Goal: Task Accomplishment & Management: Use online tool/utility

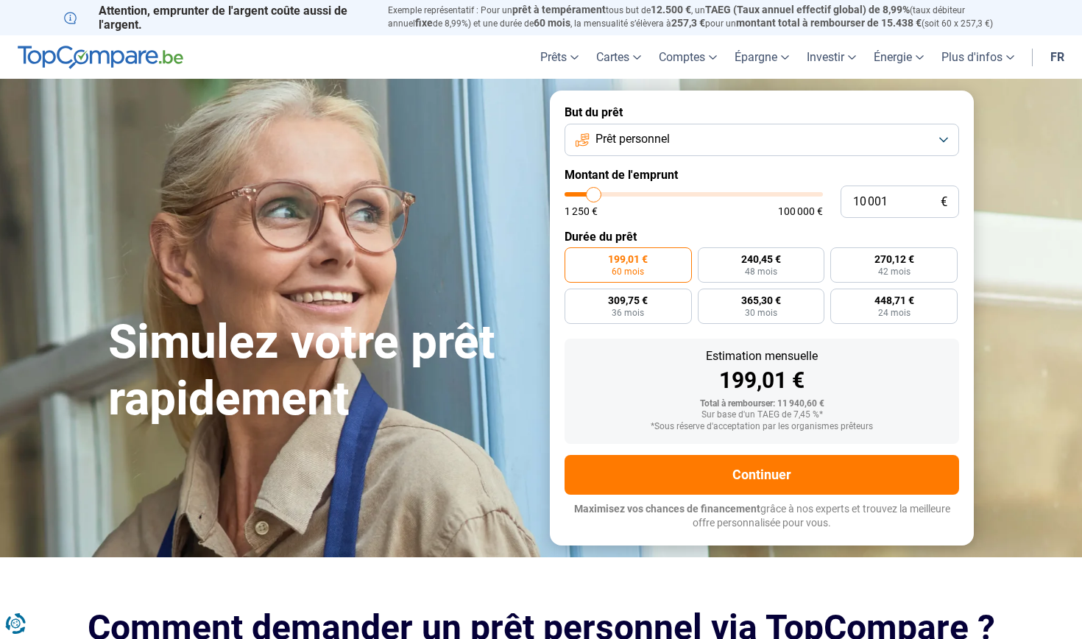
type input "11 000"
type input "11000"
type input "11 250"
type input "11250"
type input "11 750"
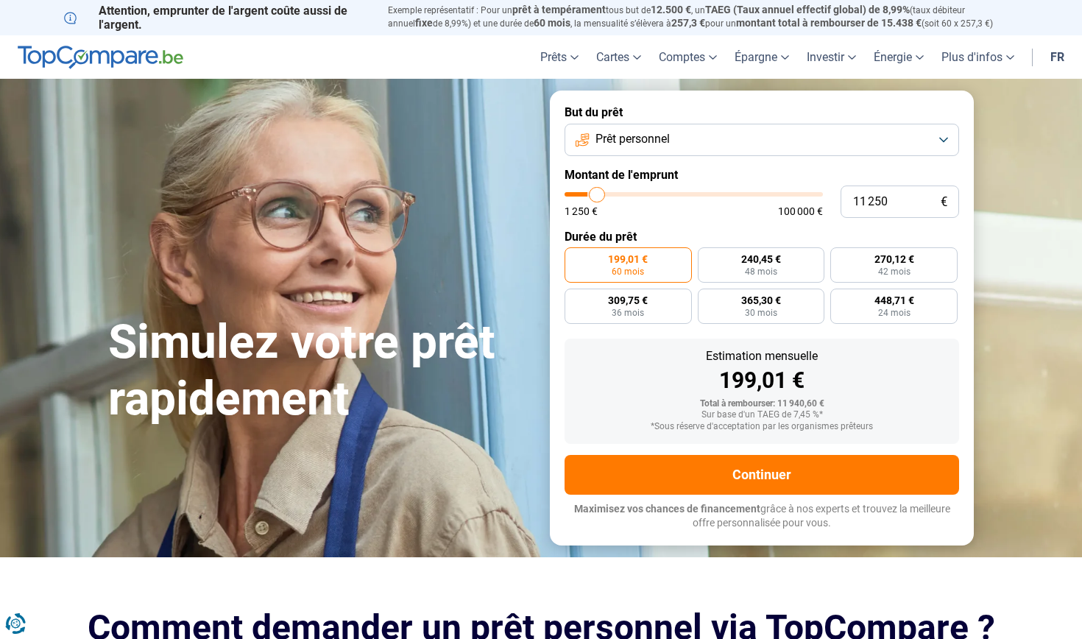
type input "11750"
type input "12 250"
type input "12250"
type input "12 500"
type input "12500"
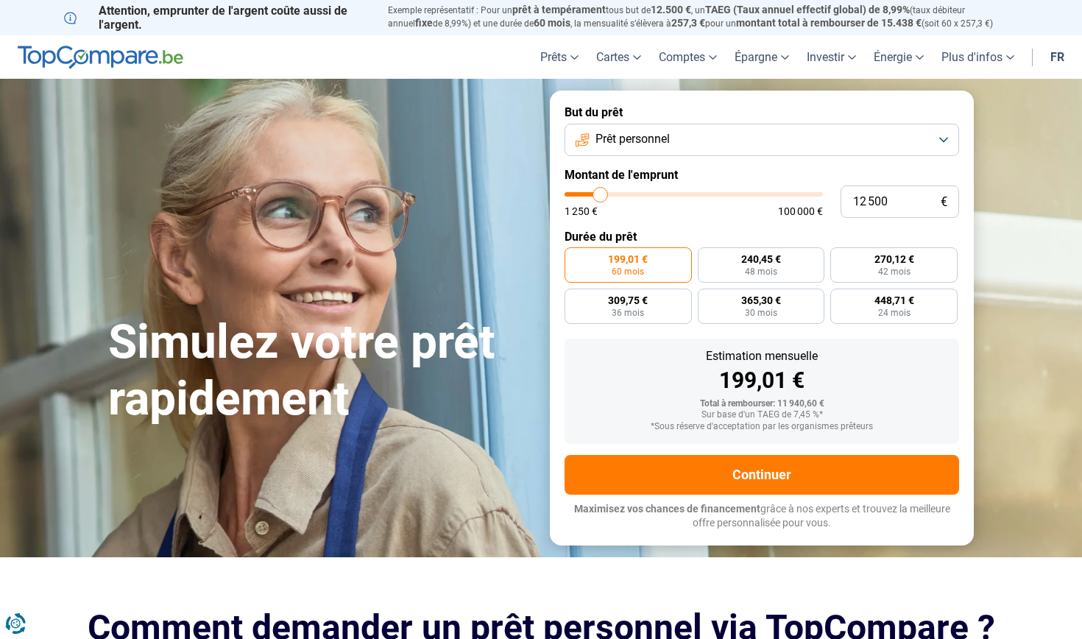
type input "12 750"
type input "12750"
type input "13 250"
type input "13250"
type input "13 500"
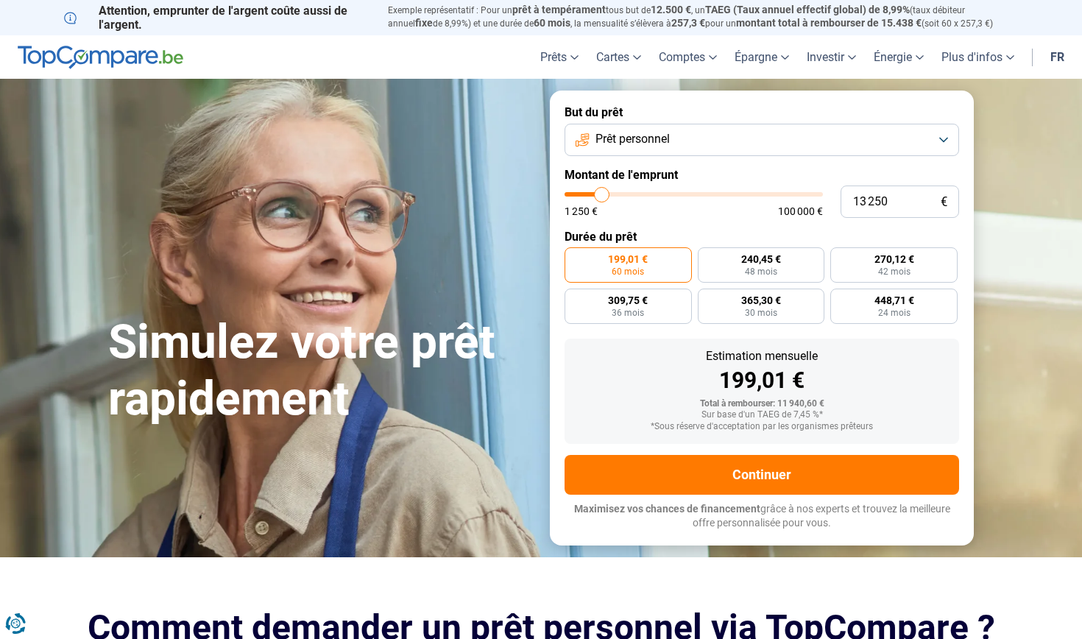
type input "13500"
type input "13 750"
type input "13750"
type input "14 000"
type input "14000"
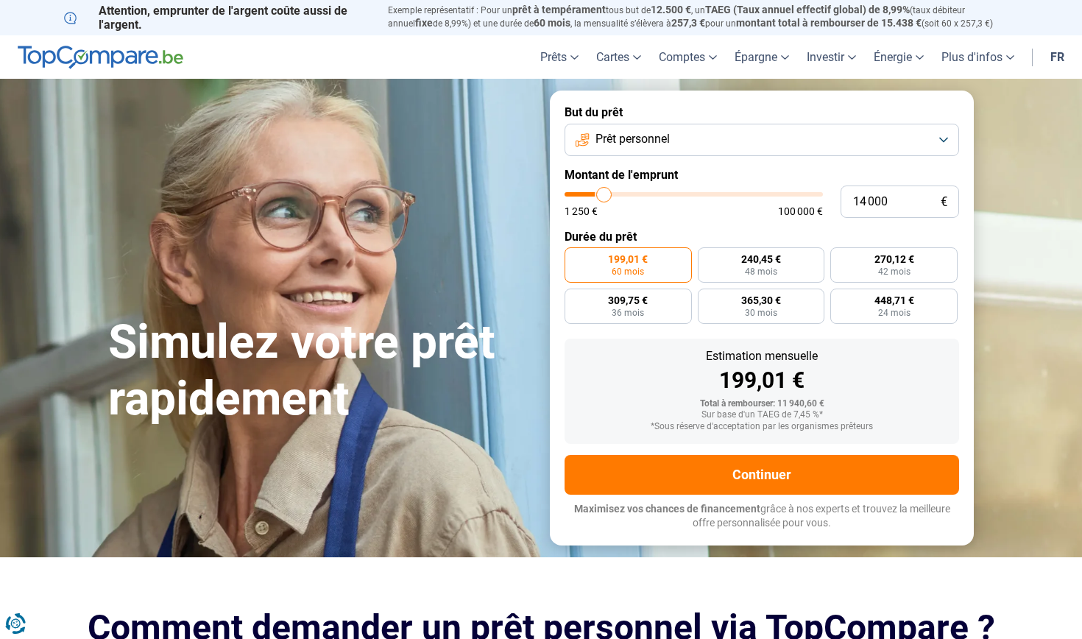
type input "14 250"
type input "14250"
type input "14 750"
type input "14750"
type input "15 000"
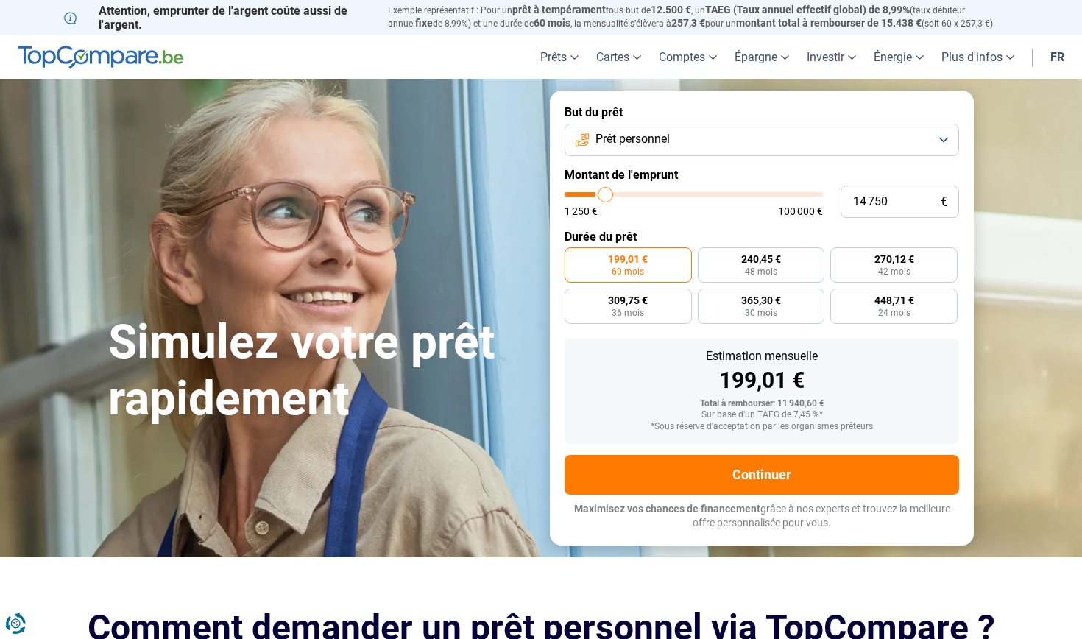
type input "15000"
type input "15 250"
type input "15250"
type input "15 500"
type input "15500"
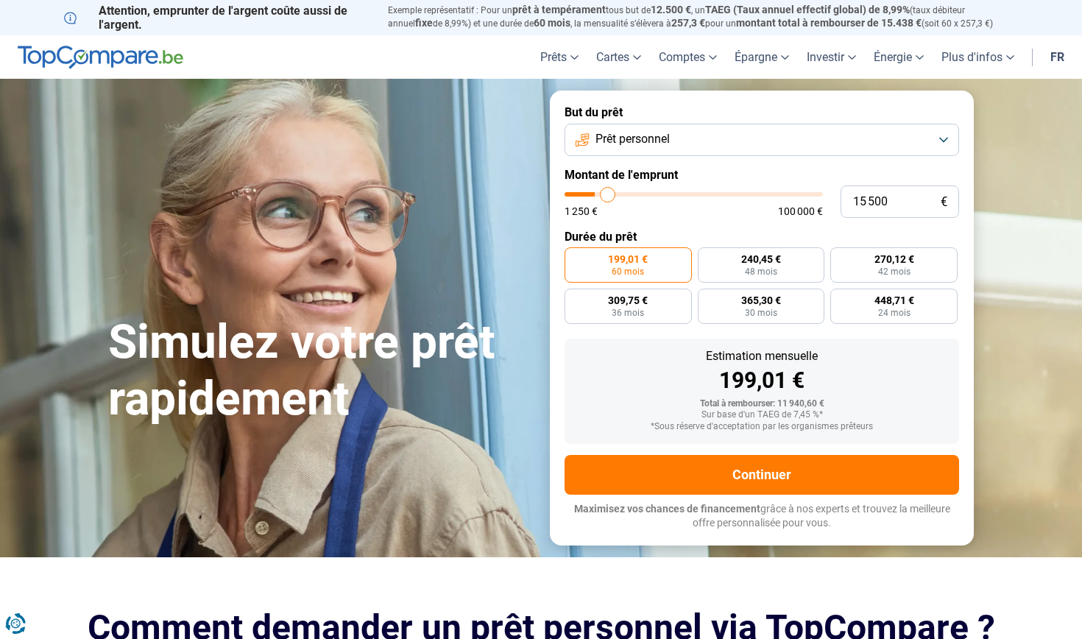
type input "15 750"
type input "15750"
type input "16 250"
type input "16250"
type input "16 500"
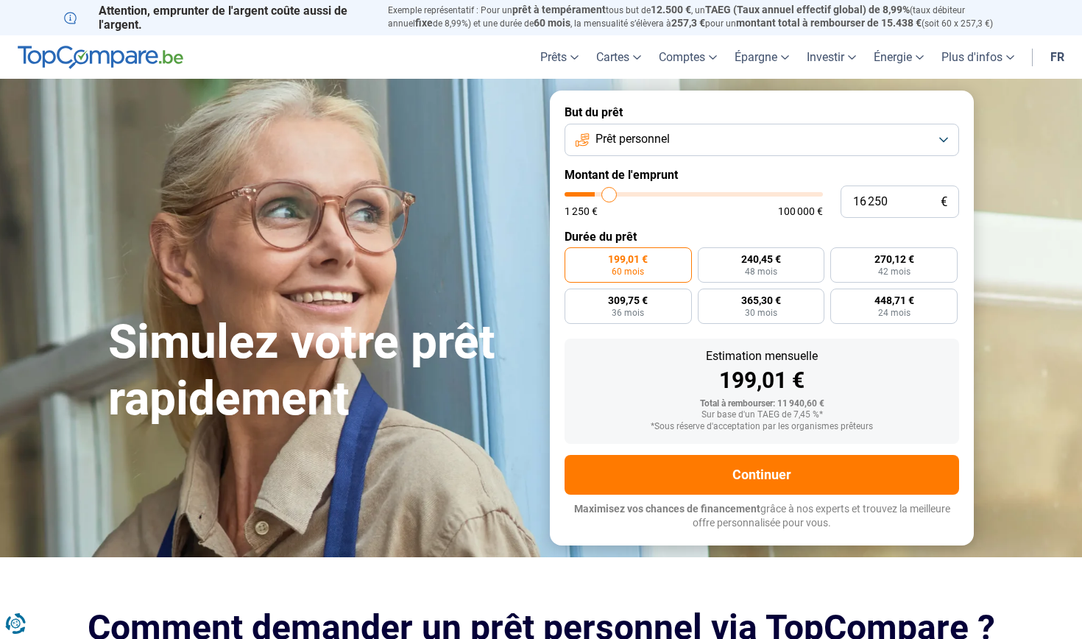
type input "16500"
type input "16 750"
type input "16750"
type input "17 000"
type input "17000"
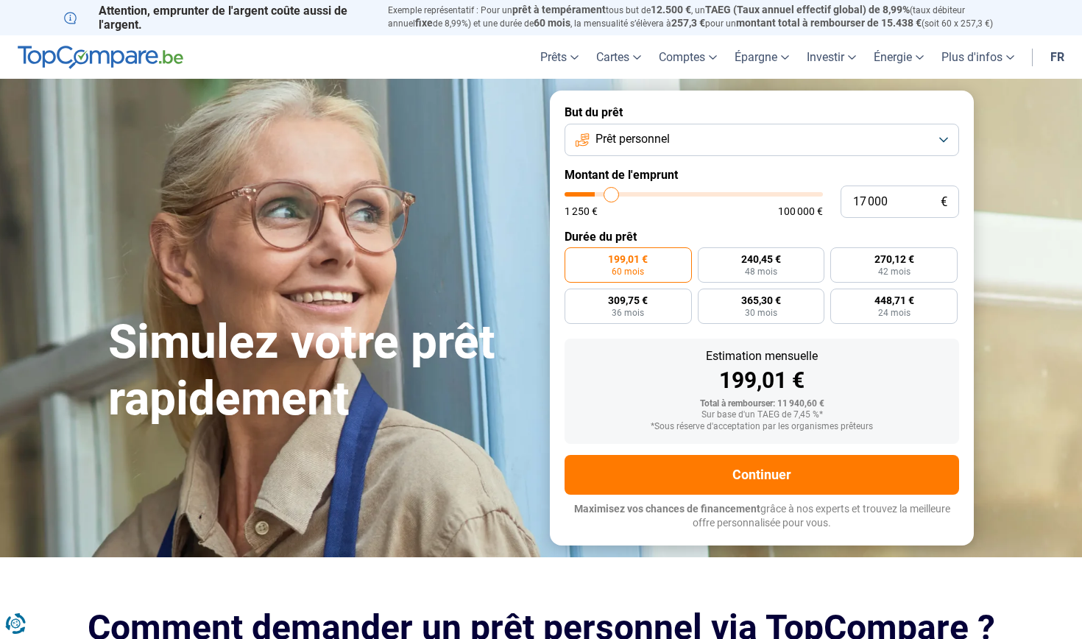
type input "17 250"
type input "17250"
type input "17 750"
type input "17750"
type input "18 000"
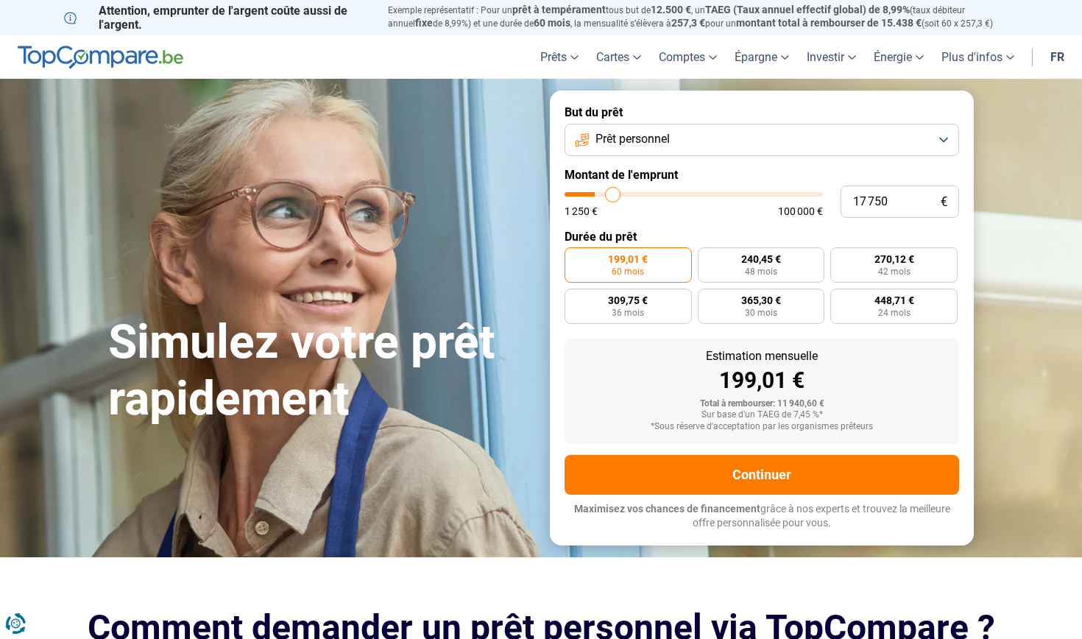
type input "18000"
type input "18 250"
type input "18250"
type input "18 500"
type input "18500"
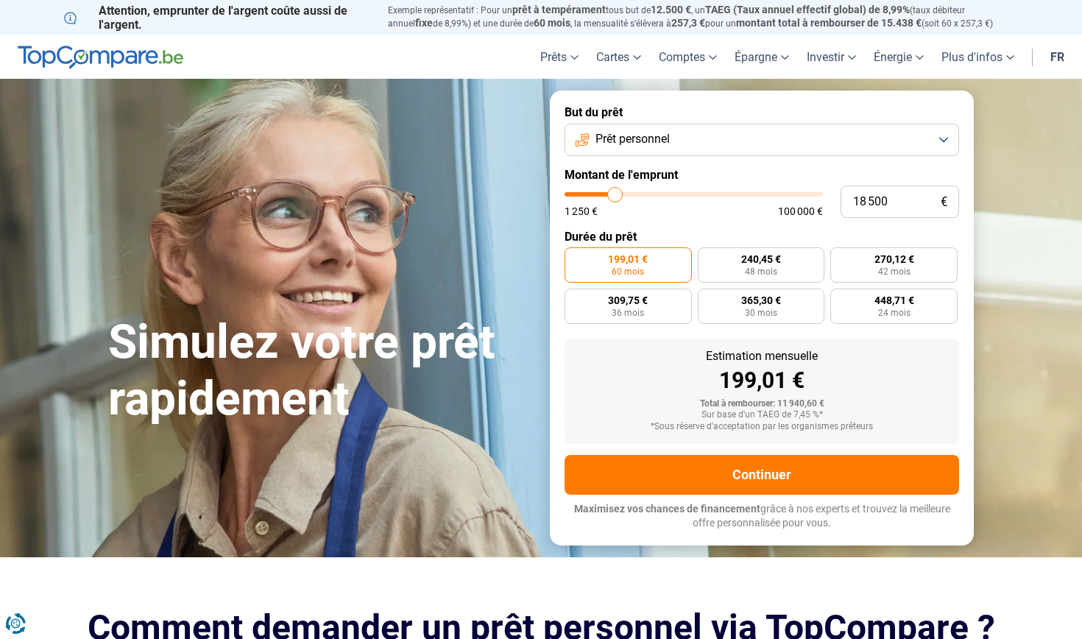
type input "18 750"
type input "18750"
type input "19 250"
type input "19250"
type input "19 500"
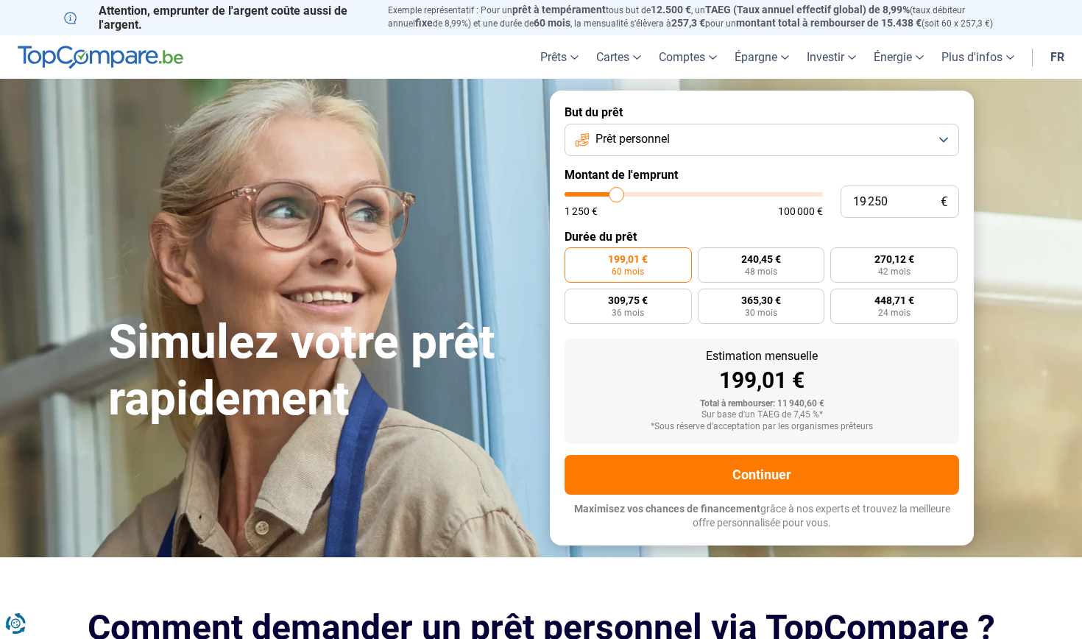
type input "19500"
type input "19 750"
type input "19750"
type input "20 000"
type input "20000"
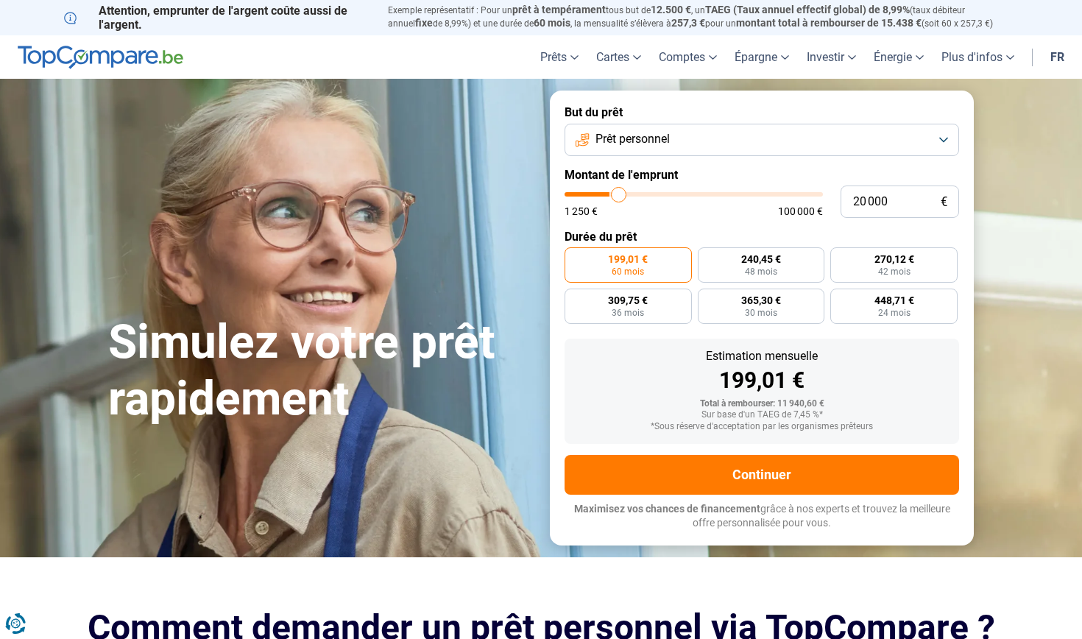
type input "20 500"
type input "20500"
type input "20 750"
type input "20750"
type input "21 000"
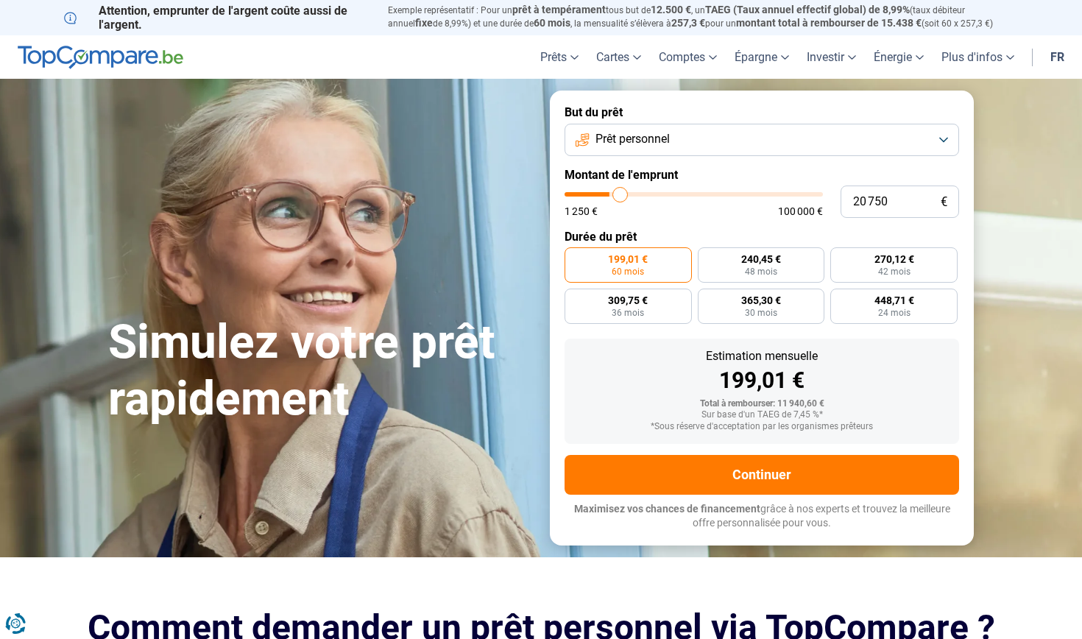
type input "21000"
type input "21 250"
type input "21250"
type input "21 500"
type input "21500"
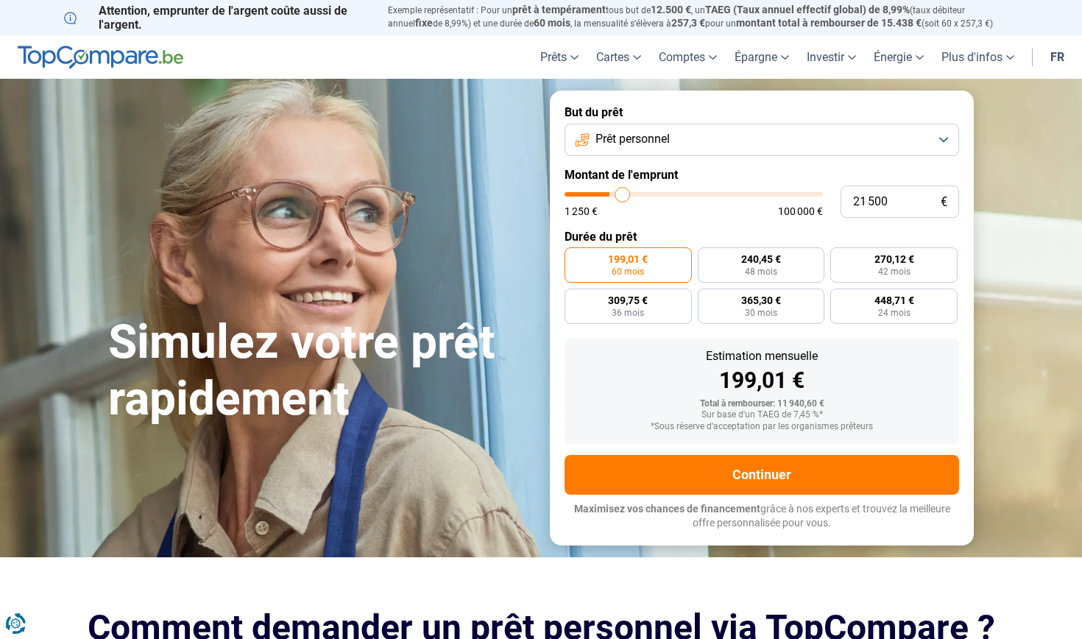
type input "22 250"
type input "22250"
type input "22 500"
type input "22500"
type input "23 000"
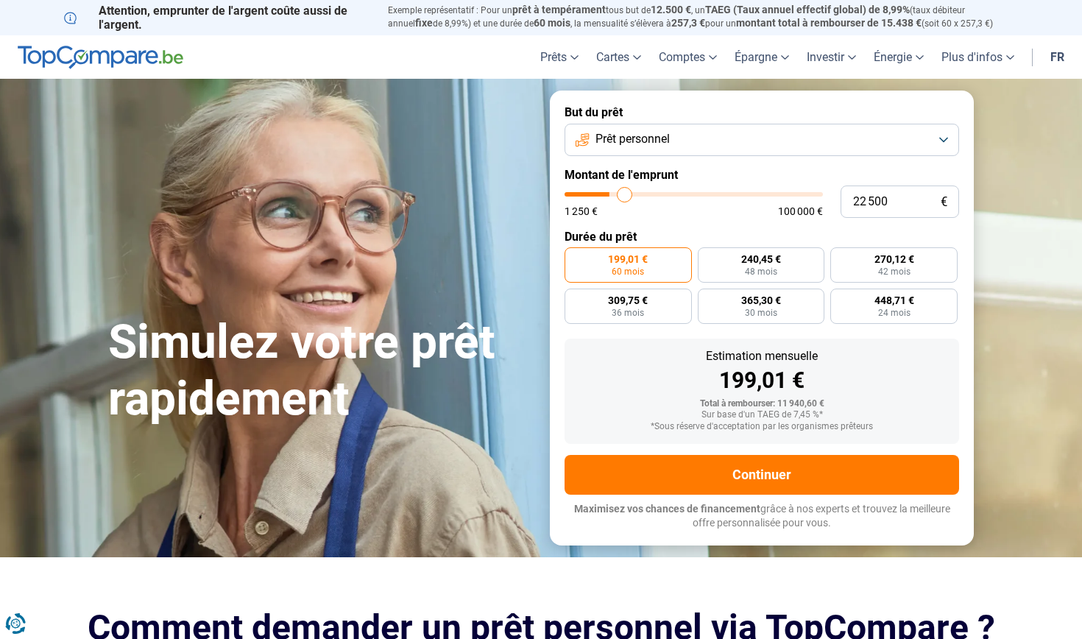
type input "23000"
type input "23 250"
type input "23250"
type input "23 750"
type input "23750"
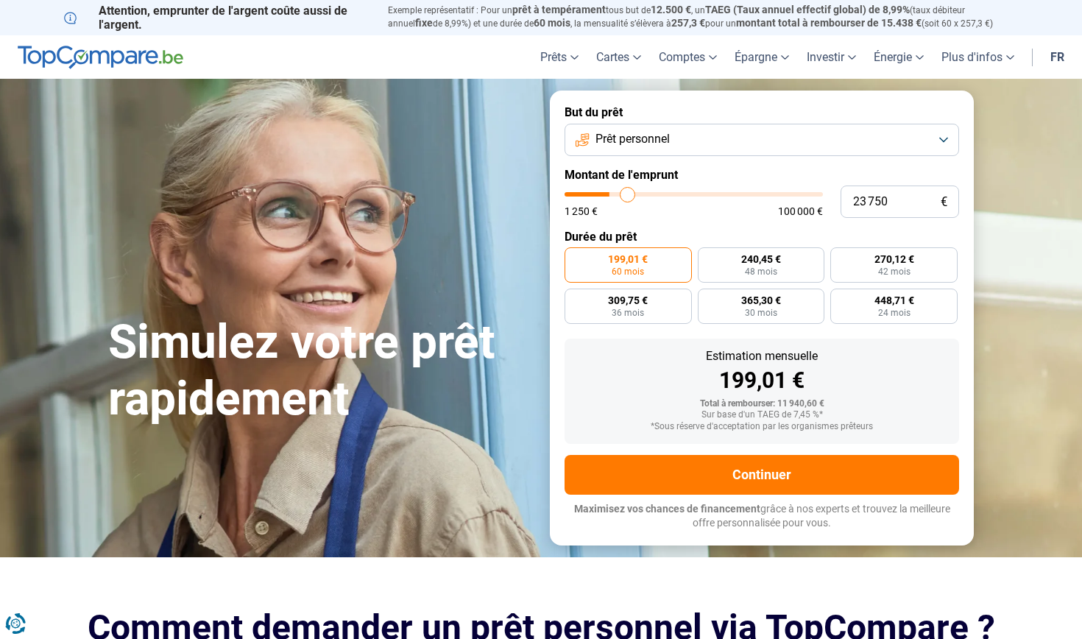
type input "24 000"
type input "24000"
type input "24 250"
type input "24250"
type input "24 750"
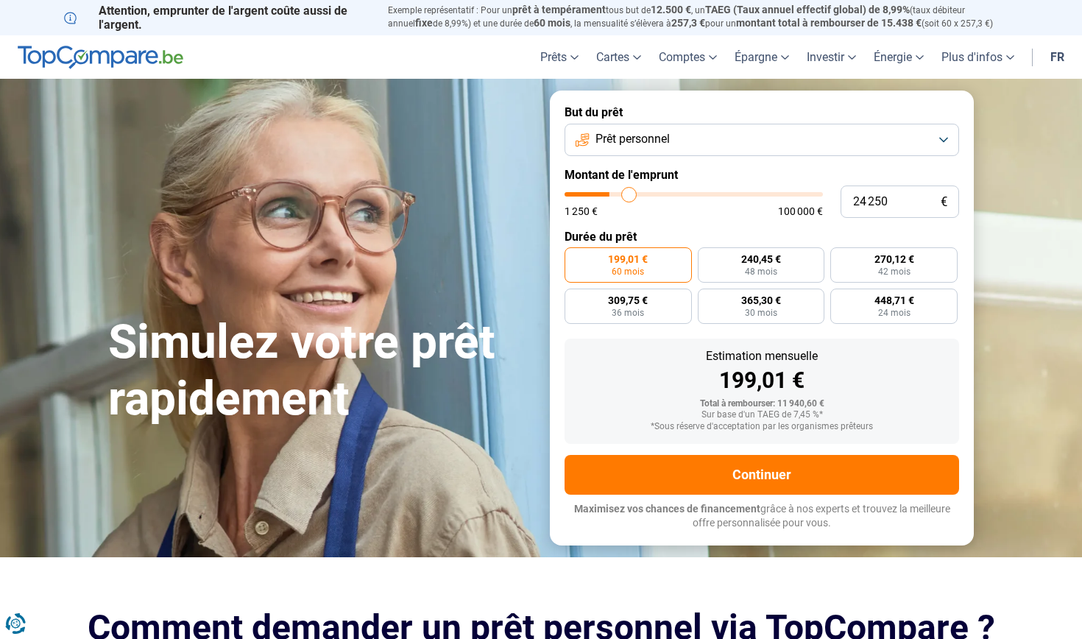
type input "24750"
type input "25 250"
type input "25250"
type input "25 500"
type input "25500"
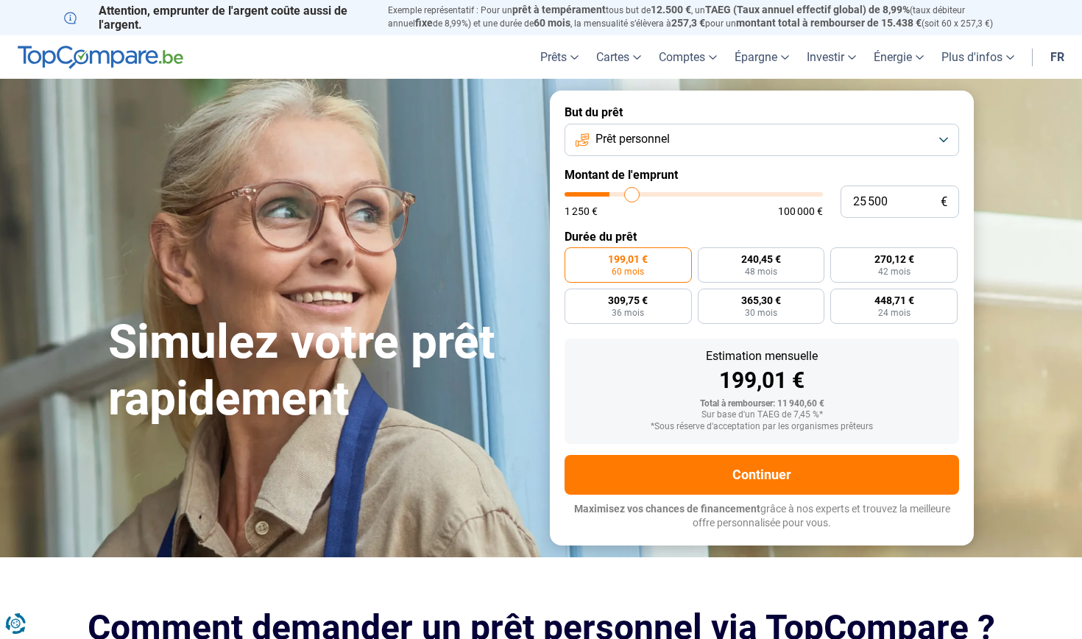
type input "26 250"
type input "26250"
type input "26 750"
type input "26750"
type input "27 500"
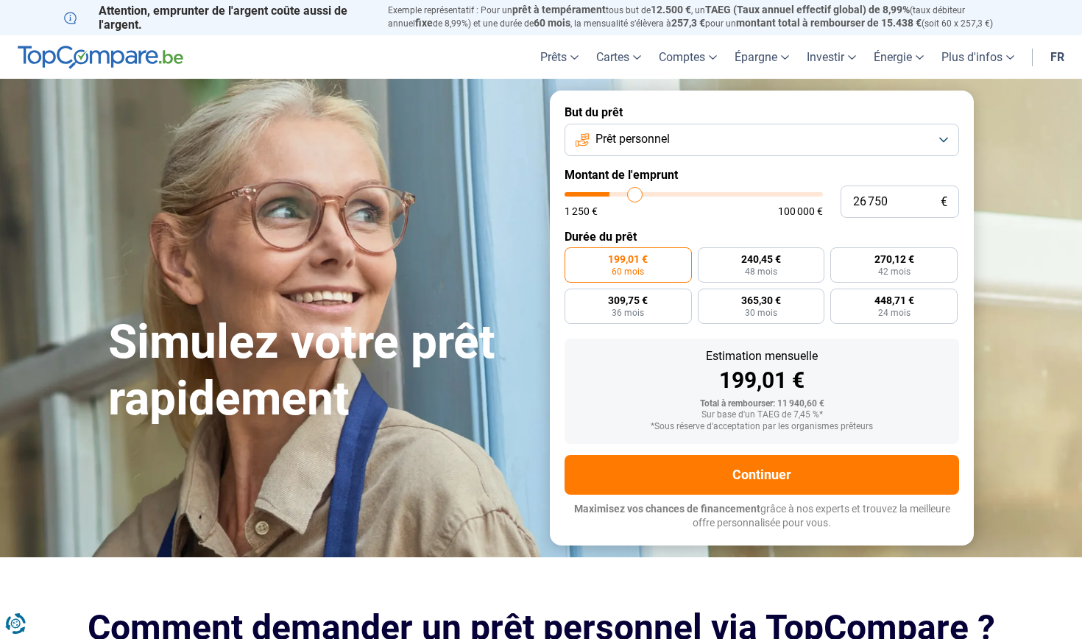
type input "27500"
type input "28 000"
type input "28000"
type input "28 500"
type input "28500"
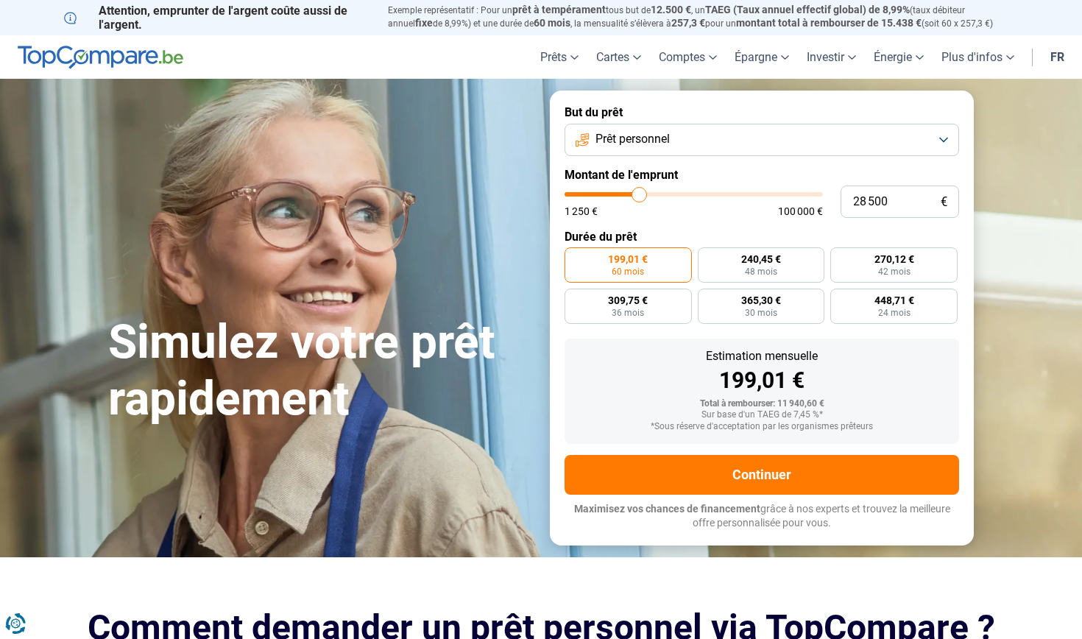
type input "29 500"
type input "29500"
type input "30 000"
type input "30000"
type input "30 750"
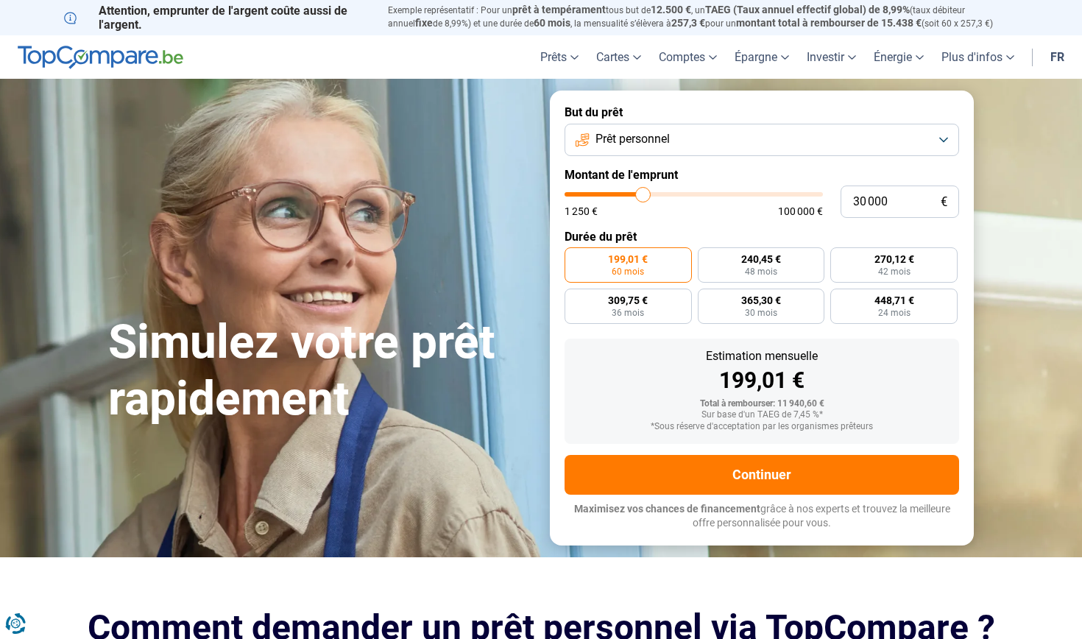
type input "30750"
type input "31 250"
type input "31250"
type input "31 500"
type input "31500"
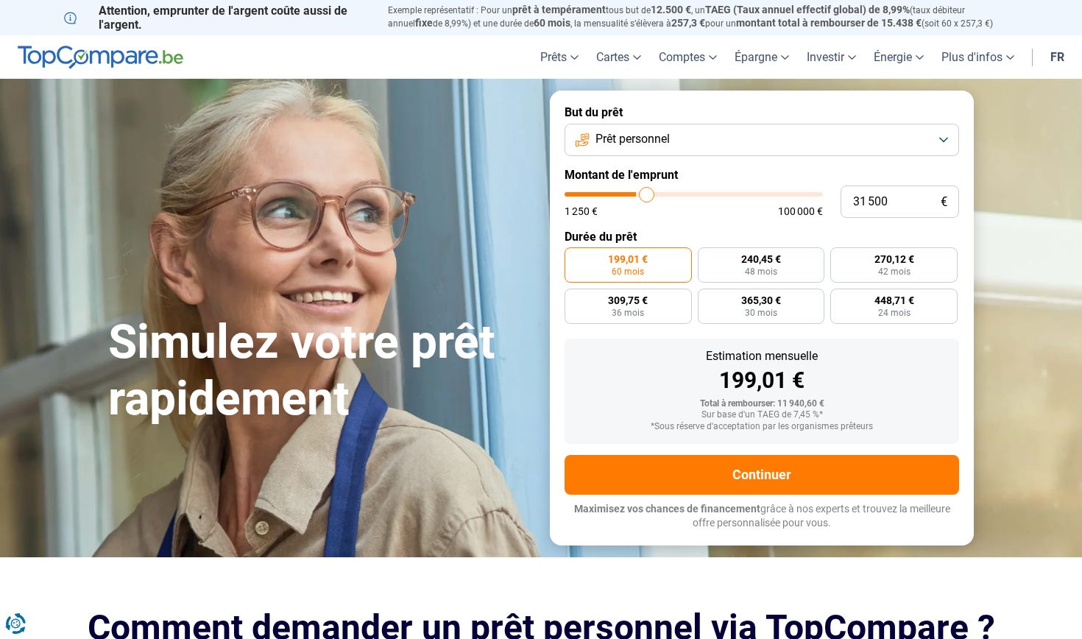
type input "32 000"
type input "32000"
type input "32 500"
type input "32500"
type input "32 750"
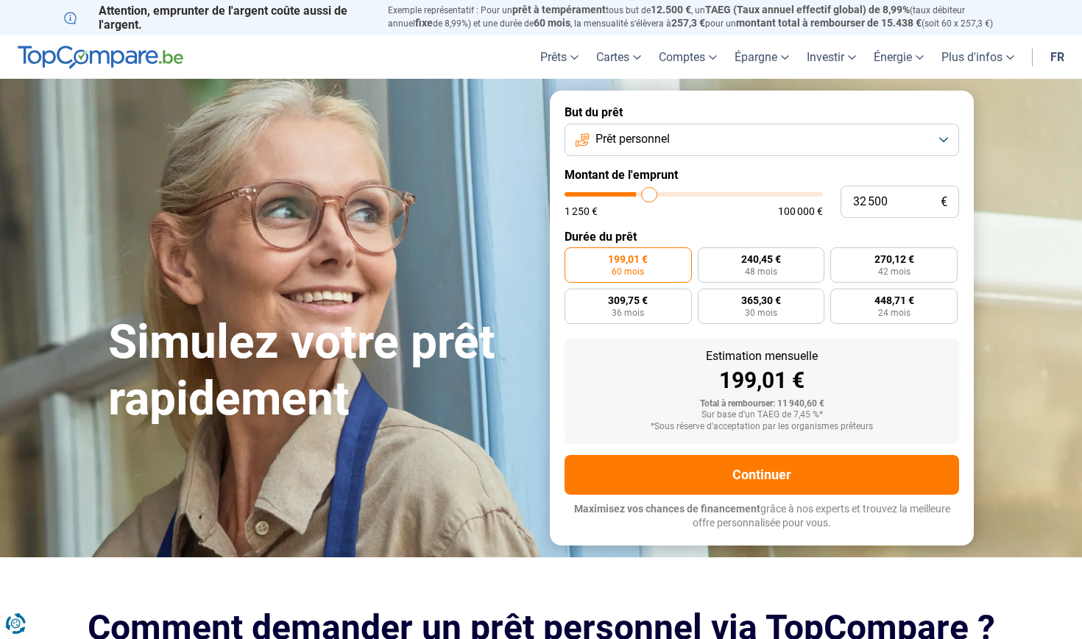
type input "32750"
type input "33 000"
type input "33000"
type input "33 500"
type input "33500"
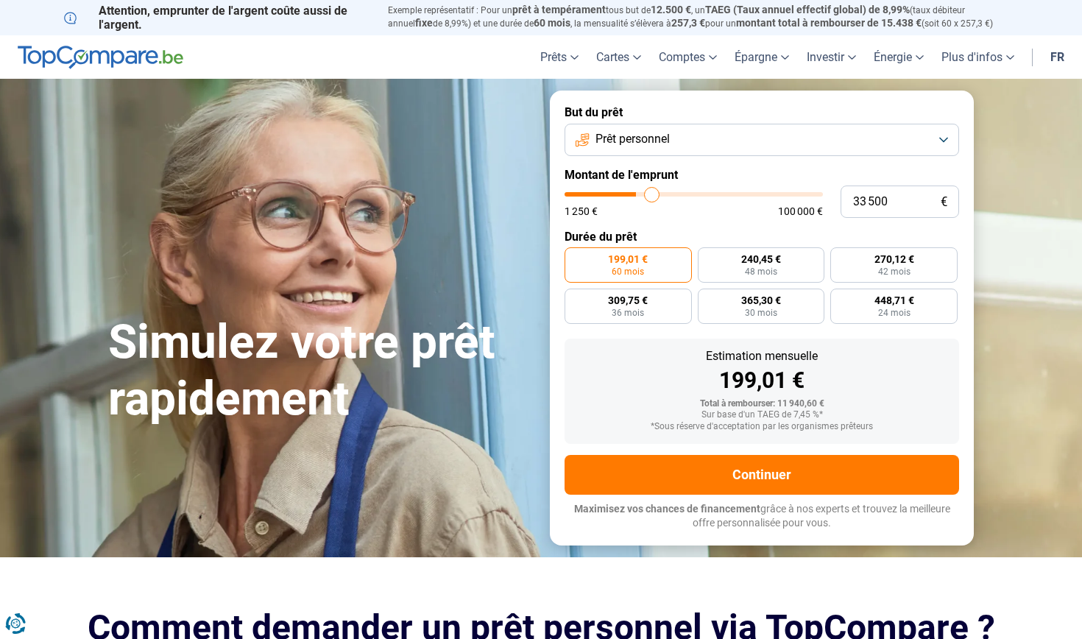
type input "33 750"
type input "33750"
type input "34 000"
type input "34000"
type input "34 250"
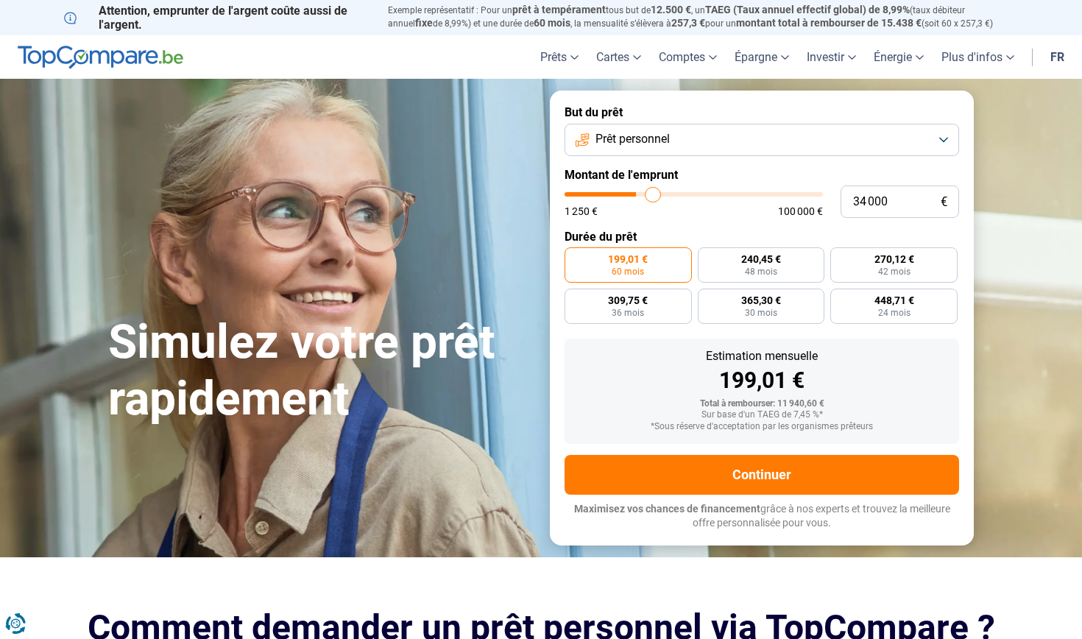
type input "34250"
type input "35 000"
type input "35000"
type input "35 500"
type input "35500"
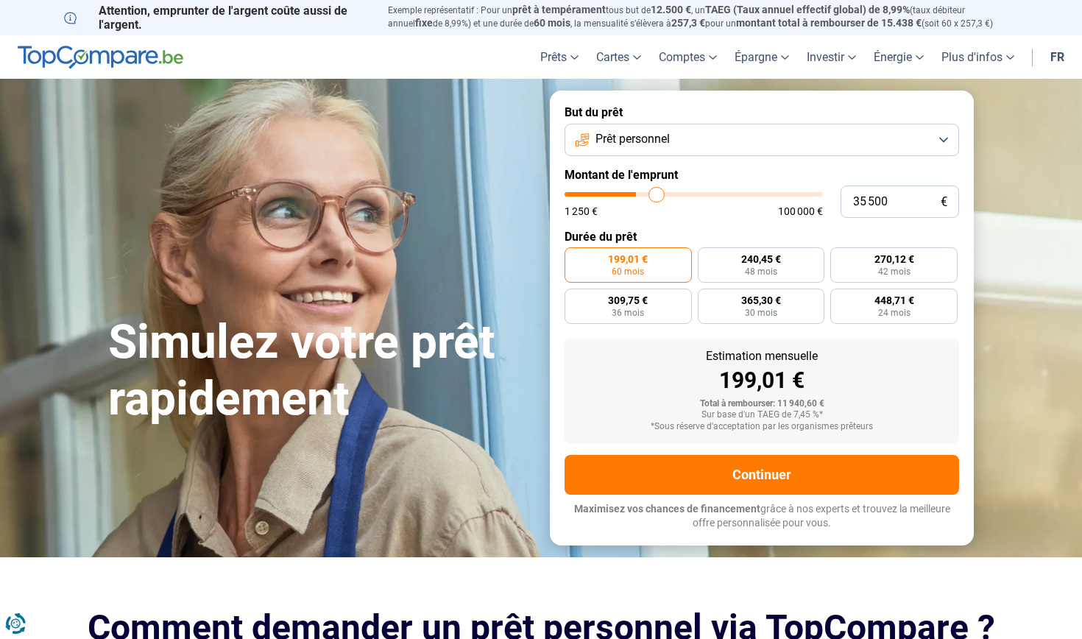
type input "35 750"
type input "35750"
type input "36 000"
type input "36000"
type input "36 500"
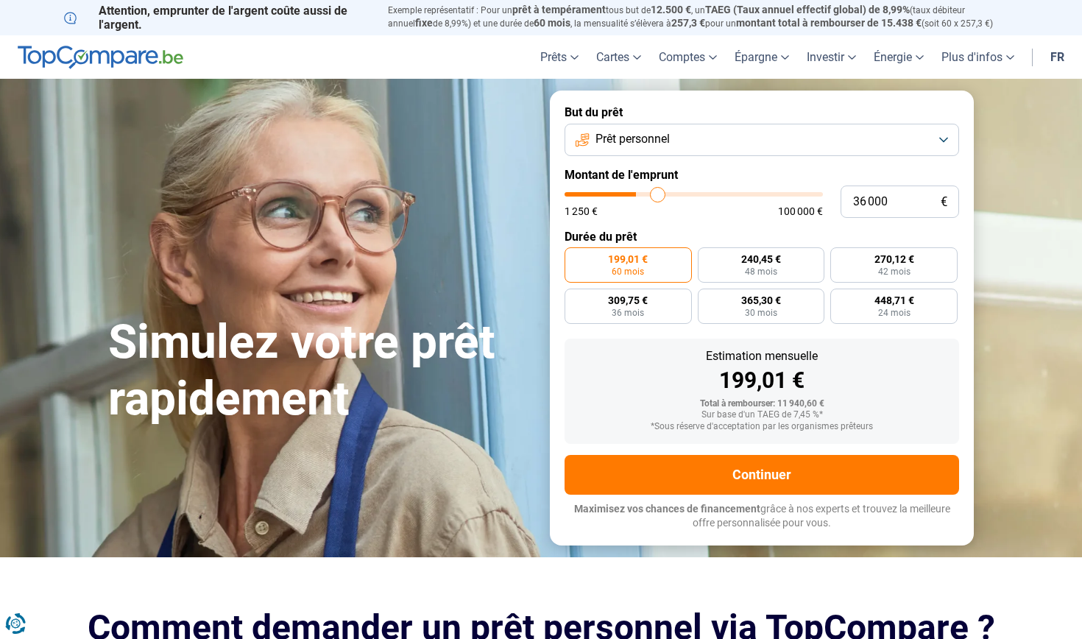
type input "36500"
type input "36 750"
type input "36750"
type input "37 250"
type input "37250"
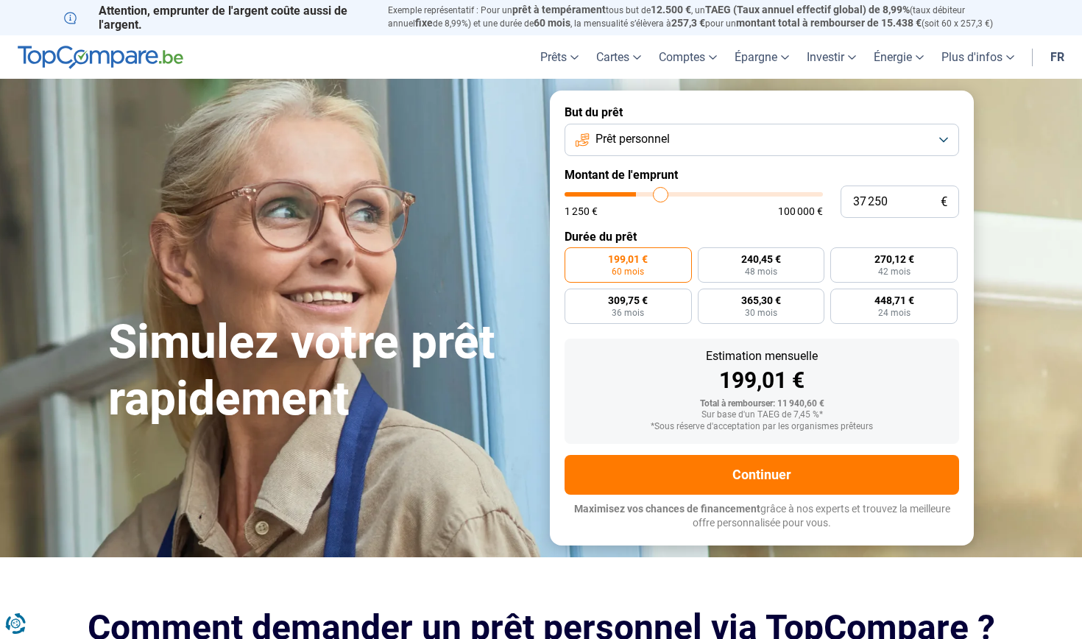
type input "37 500"
type input "37500"
type input "38 000"
type input "38000"
type input "38 500"
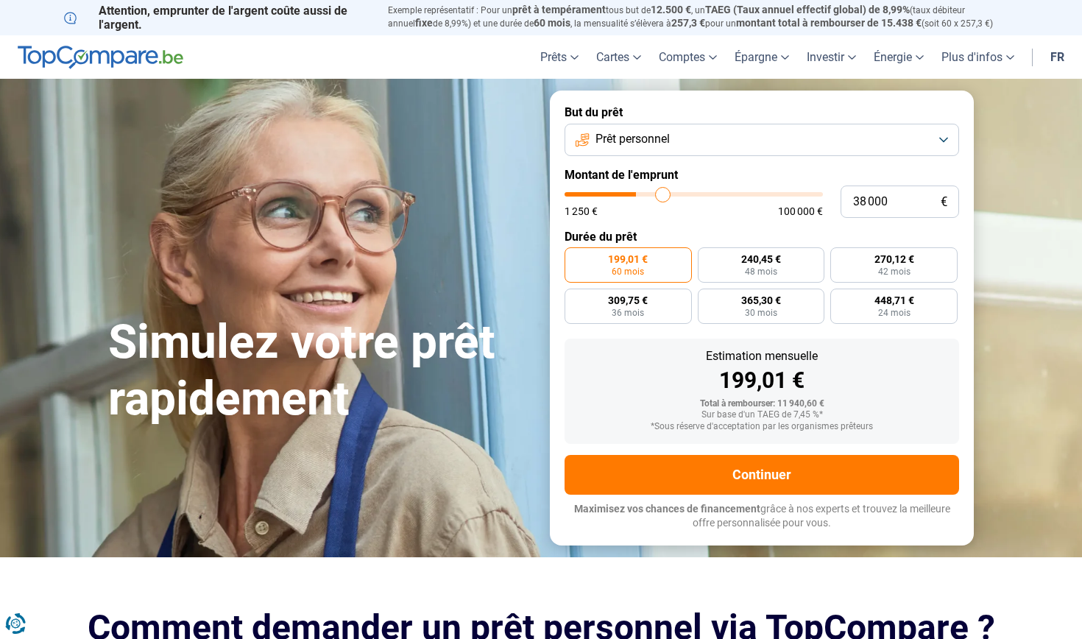
type input "38500"
type input "39 250"
type input "39250"
type input "39 750"
type input "39750"
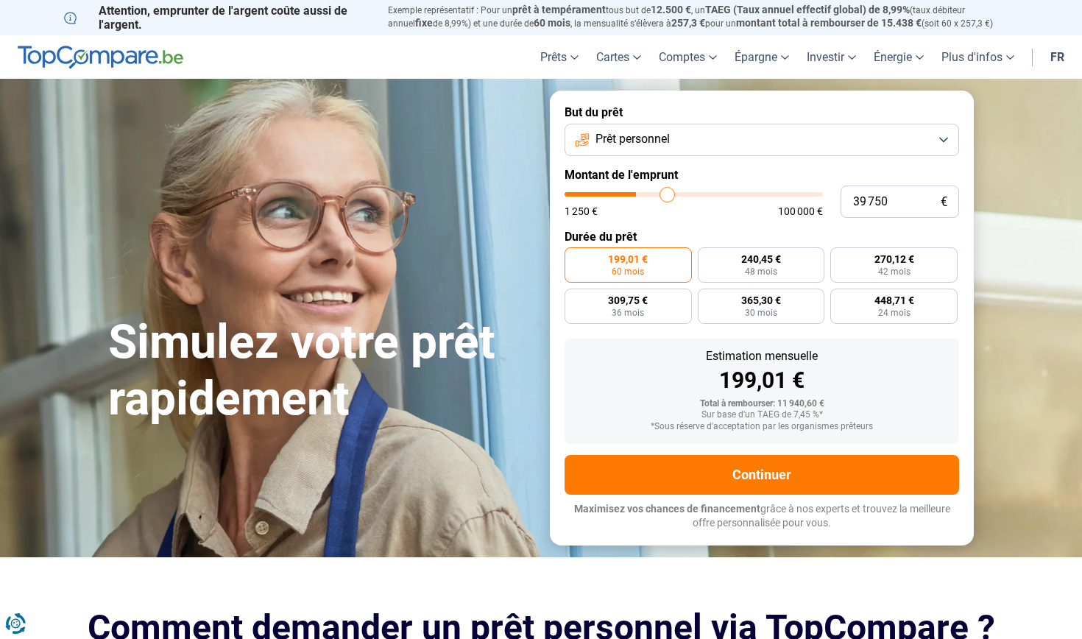
type input "40 500"
type input "40500"
type input "41 250"
type input "41250"
type input "41 750"
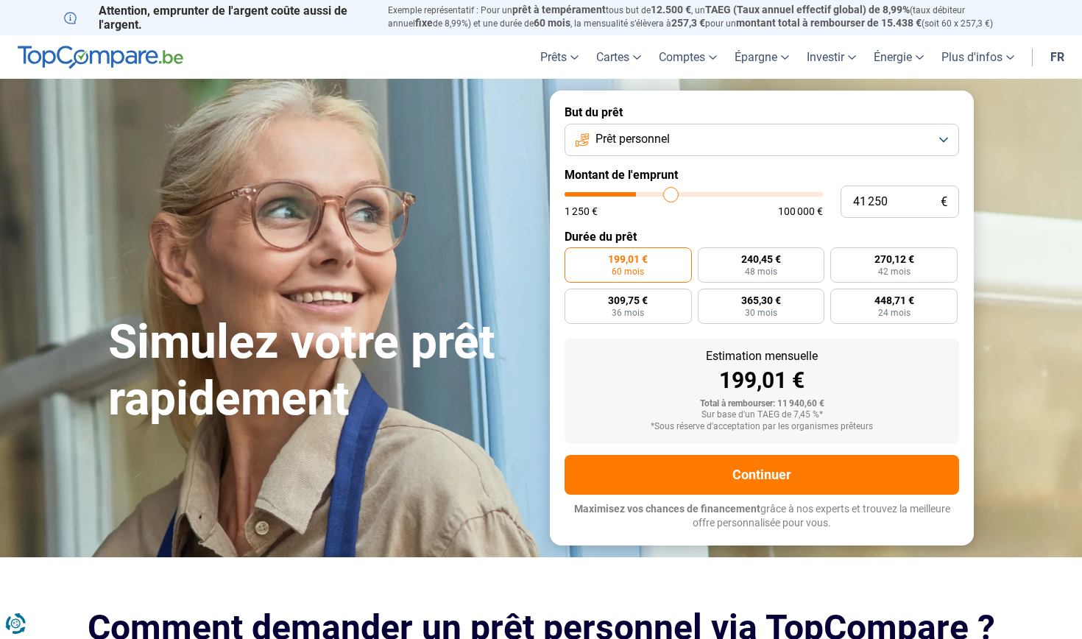
type input "41750"
type input "42 250"
type input "42250"
type input "43 000"
type input "43000"
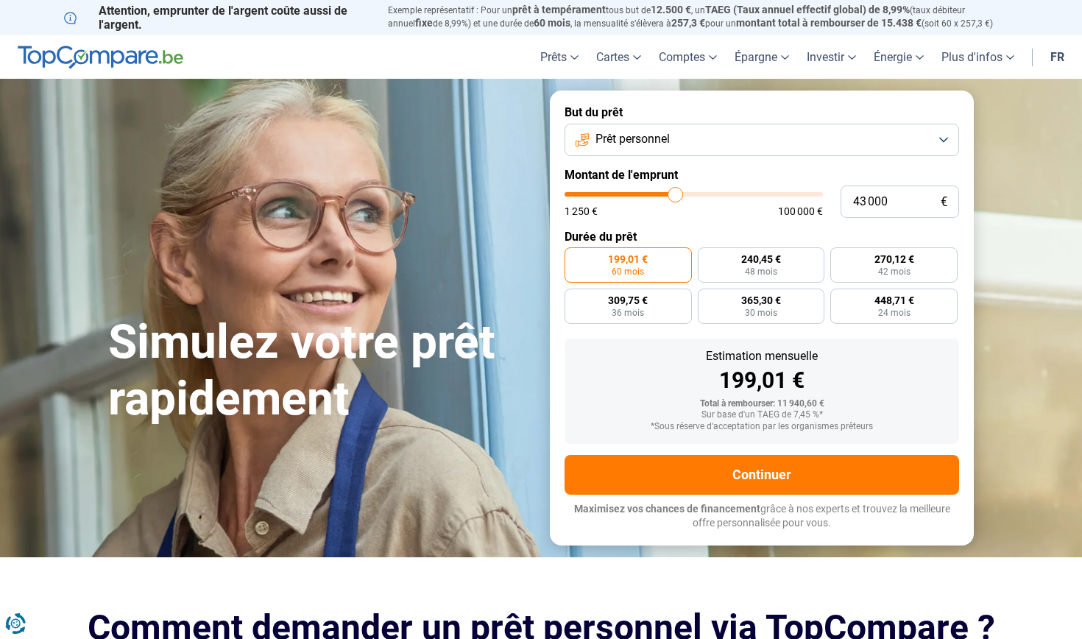
type input "43 500"
type input "43500"
type input "43 750"
type input "43750"
type input "44 500"
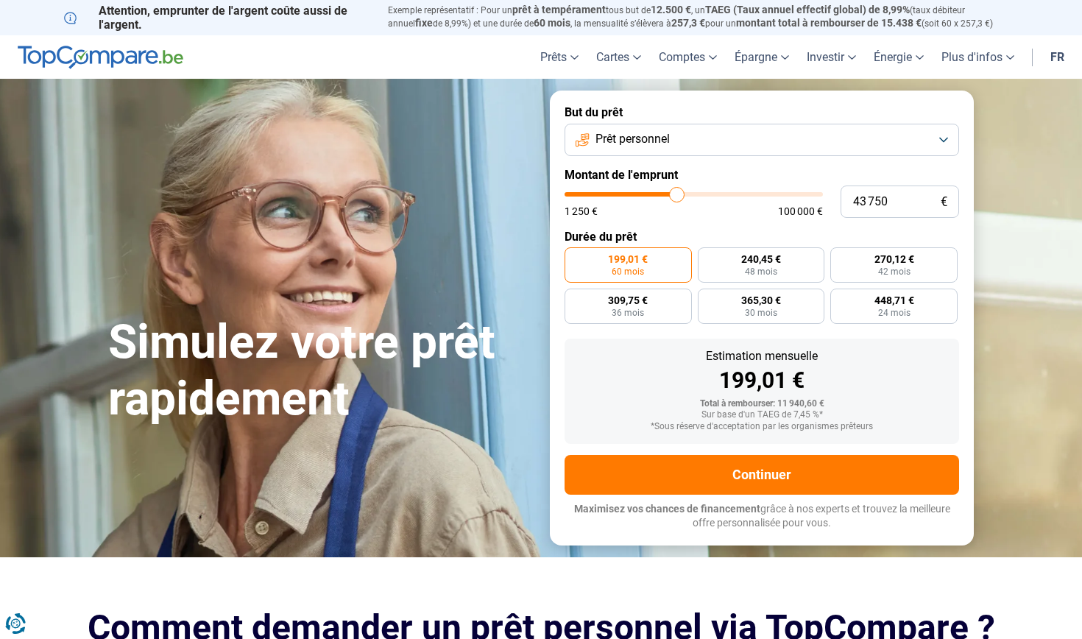
type input "44500"
type input "44 750"
type input "44750"
type input "45 000"
type input "45000"
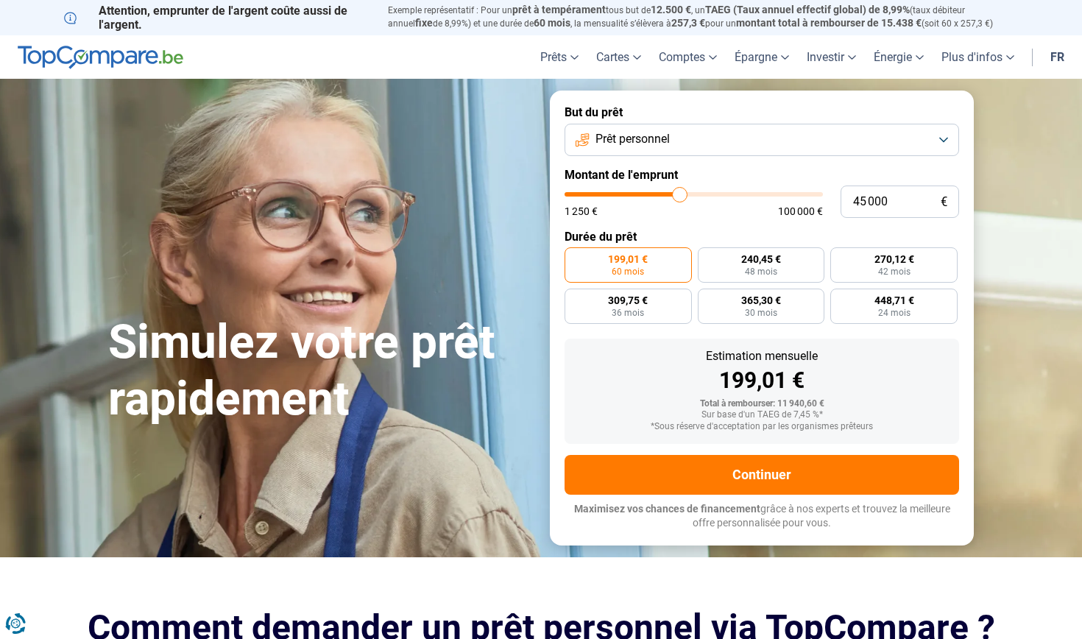
type input "45 250"
type input "45250"
type input "45 750"
type input "45750"
type input "46 000"
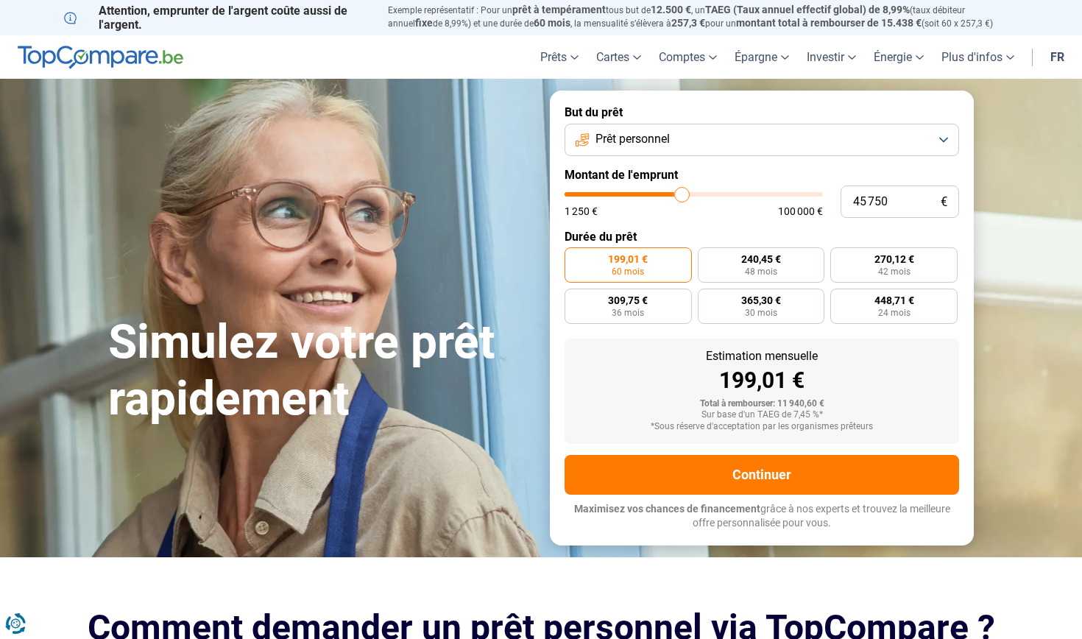
type input "46000"
type input "46 250"
type input "46250"
type input "46 500"
type input "46500"
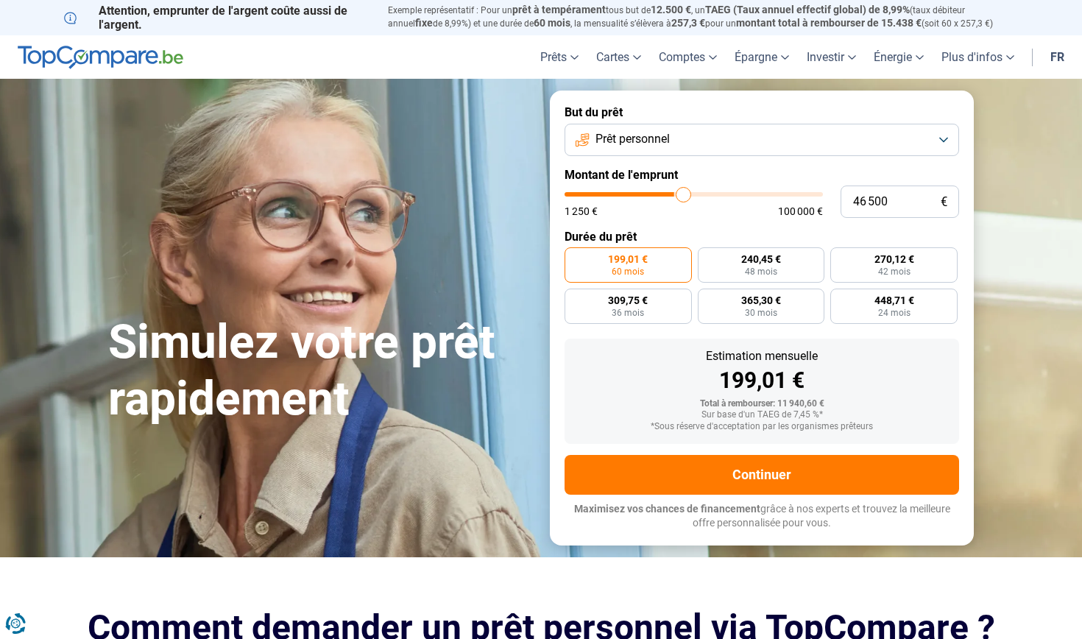
type input "46 750"
type input "46750"
type input "47 250"
type input "47250"
type input "47 500"
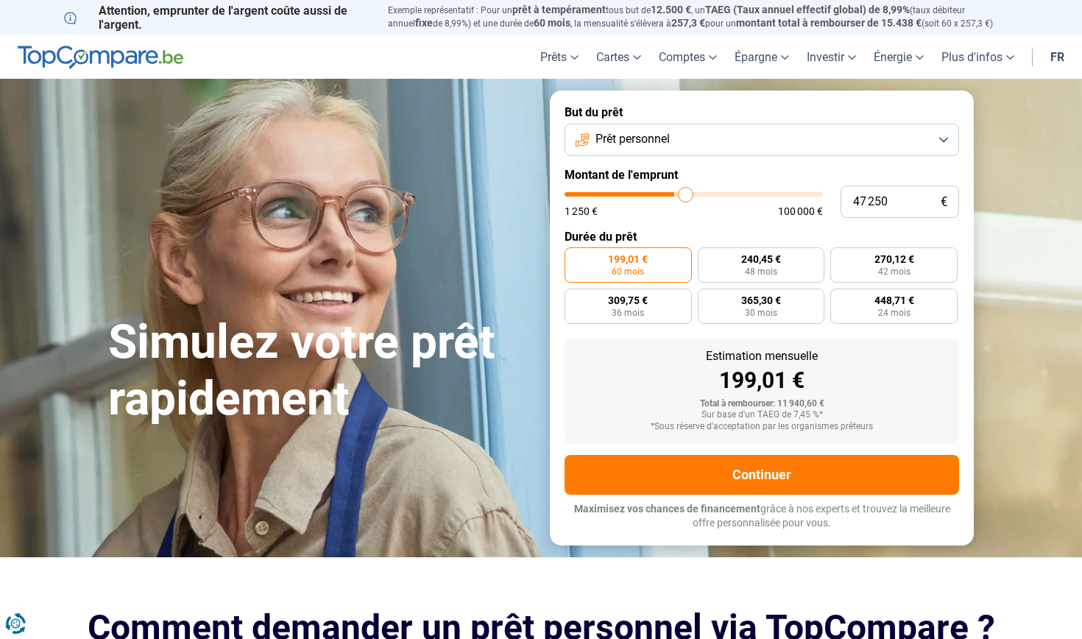
type input "47500"
type input "47 750"
type input "47750"
type input "48 000"
type input "48000"
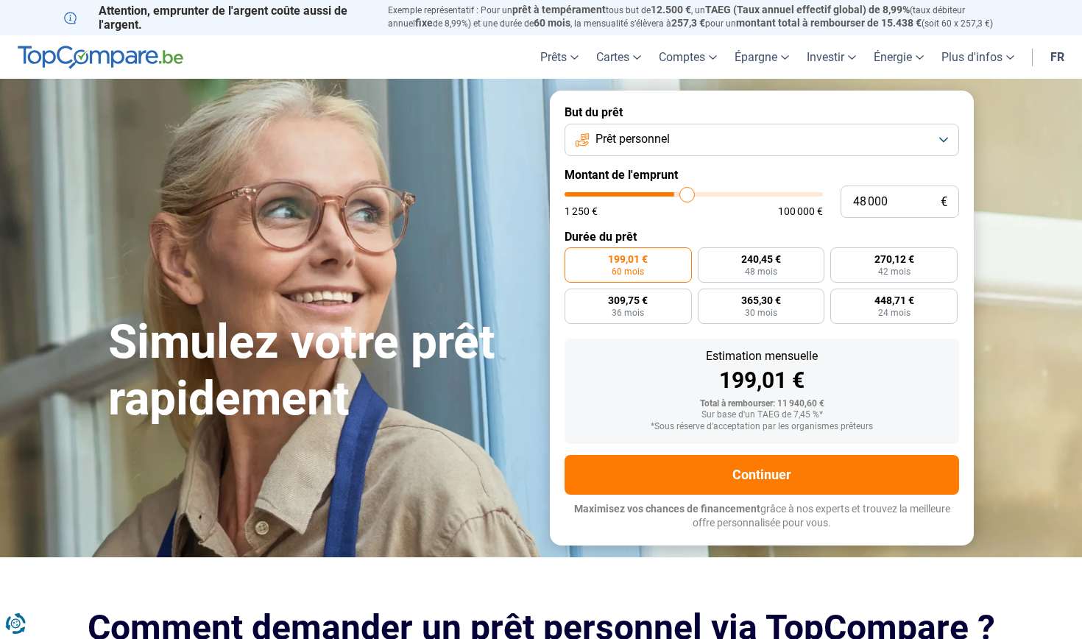
type input "48 250"
type input "48250"
type input "48 750"
type input "48750"
type input "49 000"
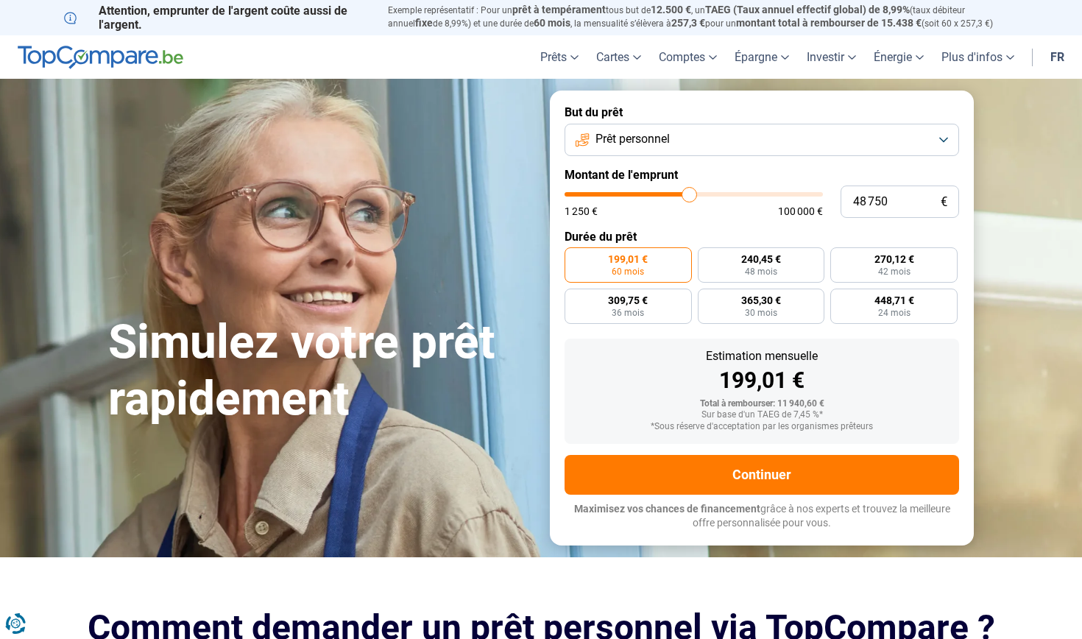
type input "49000"
type input "49 250"
type input "49250"
type input "49 500"
type input "49500"
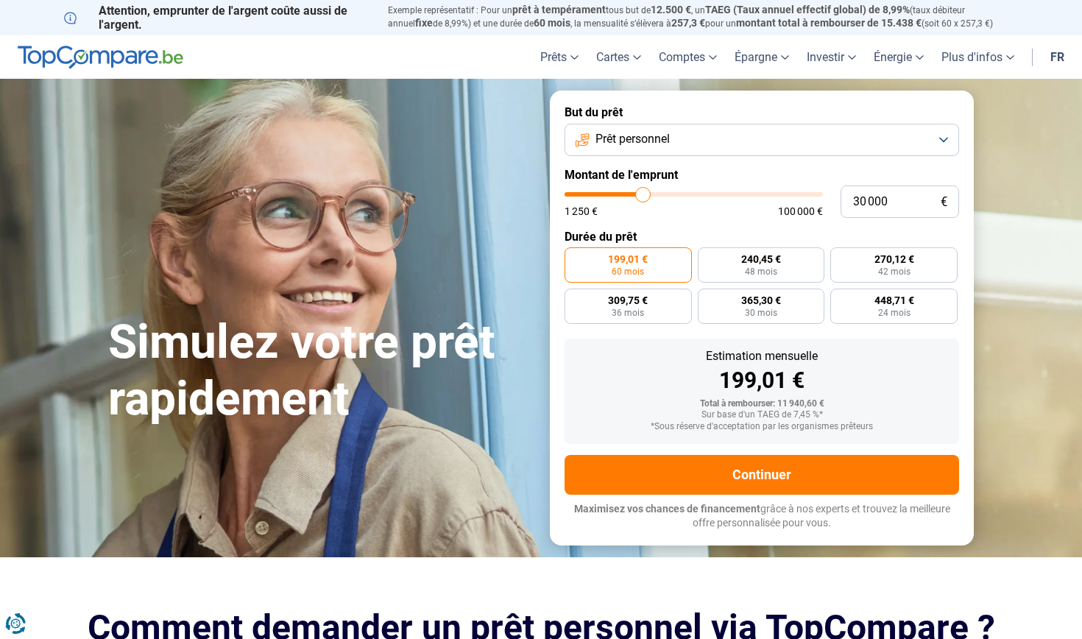
drag, startPoint x: 597, startPoint y: 195, endPoint x: 643, endPoint y: 213, distance: 49.9
click at [643, 213] on div "1 250 € 100 000 €" at bounding box center [693, 204] width 258 height 24
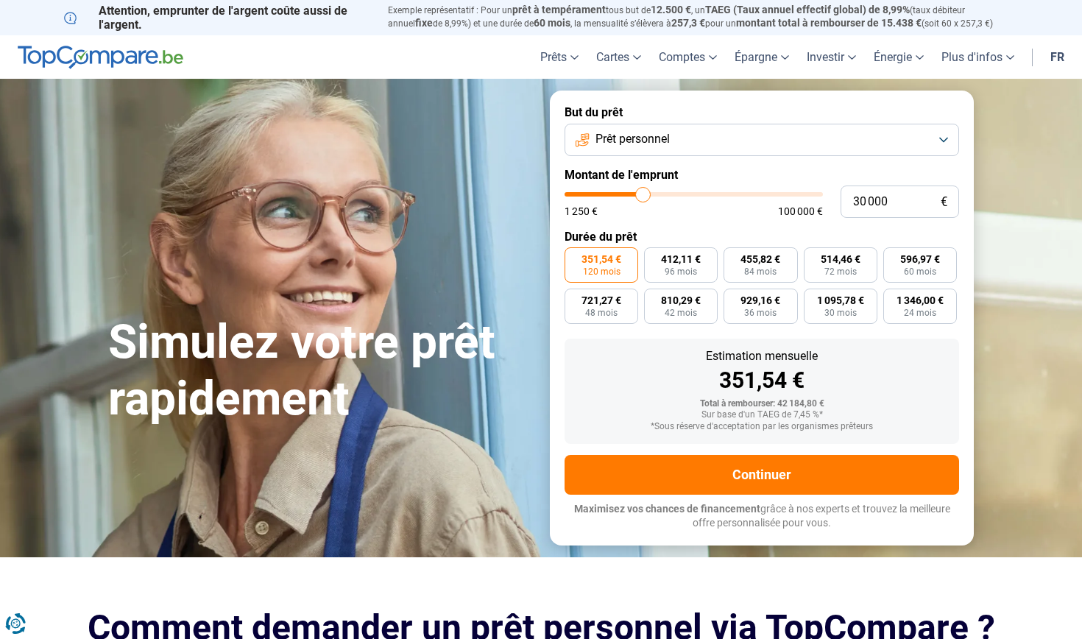
click at [940, 138] on button "Prêt personnel" at bounding box center [761, 140] width 394 height 32
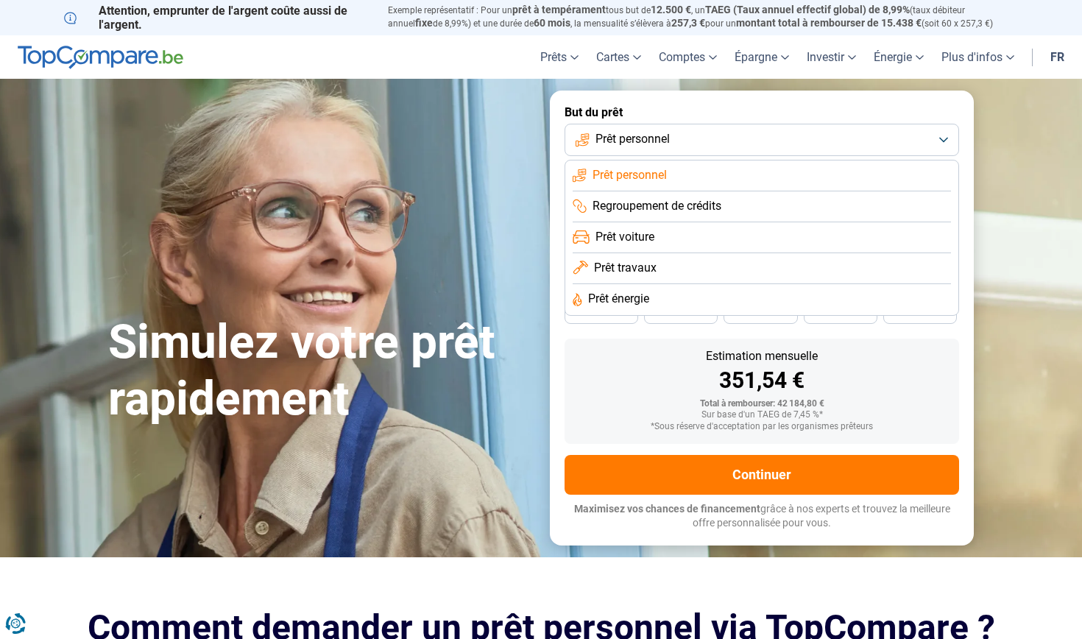
click at [645, 235] on span "Prêt voiture" at bounding box center [624, 237] width 59 height 16
